Goal: Book appointment/travel/reservation

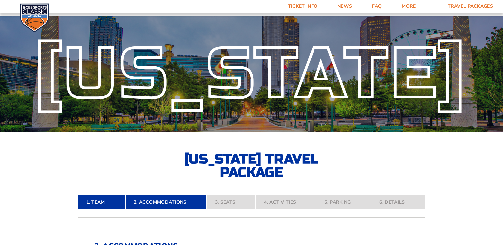
select select "2 Adults"
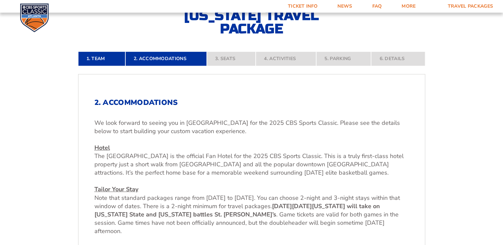
scroll to position [144, 0]
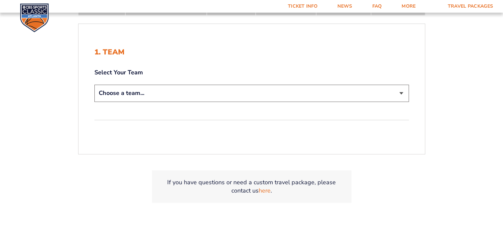
scroll to position [147, 0]
click at [157, 99] on select "Choose a team... [US_STATE] Wildcats [US_STATE] State Buckeyes [US_STATE] Tar H…" at bounding box center [251, 93] width 314 height 17
select select "12956"
click at [94, 85] on select "Choose a team... [US_STATE] Wildcats [US_STATE] State Buckeyes [US_STATE] Tar H…" at bounding box center [251, 93] width 314 height 17
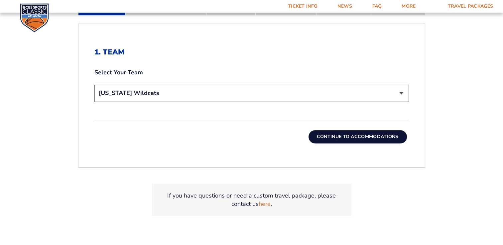
click at [365, 134] on button "Continue To Accommodations" at bounding box center [357, 136] width 98 height 13
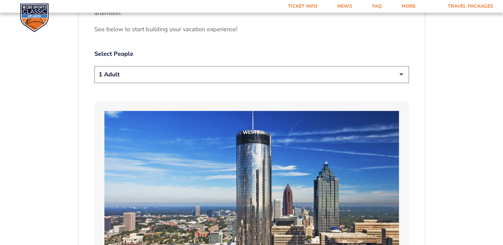
scroll to position [282, 0]
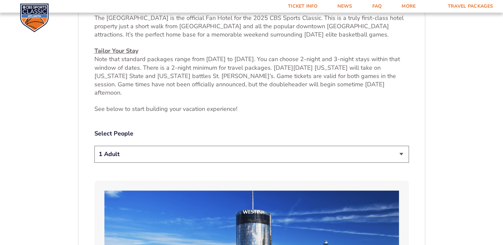
click at [219, 146] on select "1 Adult 2 Adults 3 Adults 4 Adults 2 Adults + 1 Child 2 Adults + 2 Children 2 A…" at bounding box center [251, 154] width 314 height 17
select select "2 Adults"
click at [94, 146] on select "1 Adult 2 Adults 3 Adults 4 Adults 2 Adults + 1 Child 2 Adults + 2 Children 2 A…" at bounding box center [251, 154] width 314 height 17
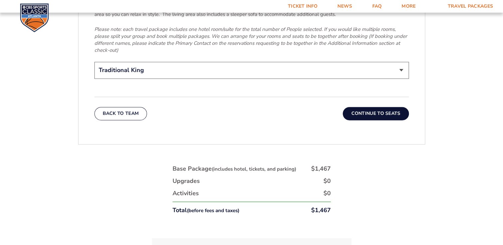
scroll to position [1094, 0]
click at [366, 107] on button "Continue To Seats" at bounding box center [375, 113] width 66 height 13
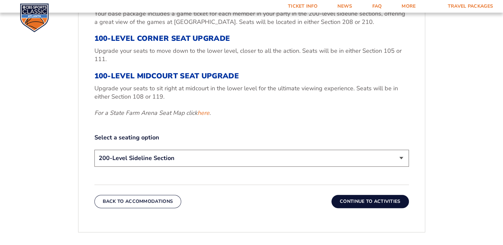
scroll to position [267, 0]
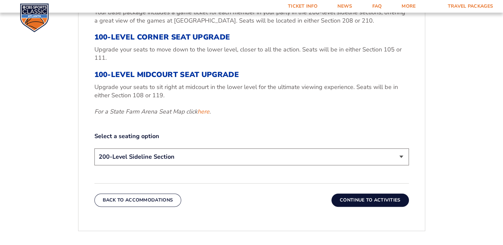
click at [242, 156] on select "200-Level Sideline Section 100-Level Corner Seat Upgrade (+$120 per person) 100…" at bounding box center [251, 156] width 314 height 17
select select "100-Level Corner Seat Upgrade"
click at [94, 148] on select "200-Level Sideline Section 100-Level Corner Seat Upgrade (+$120 per person) 100…" at bounding box center [251, 156] width 314 height 17
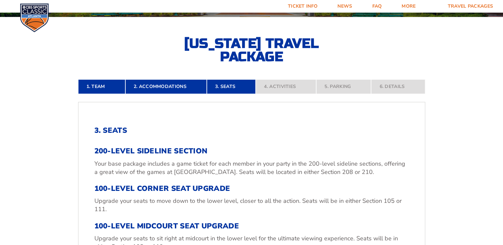
scroll to position [110, 0]
